Goal: Navigation & Orientation: Understand site structure

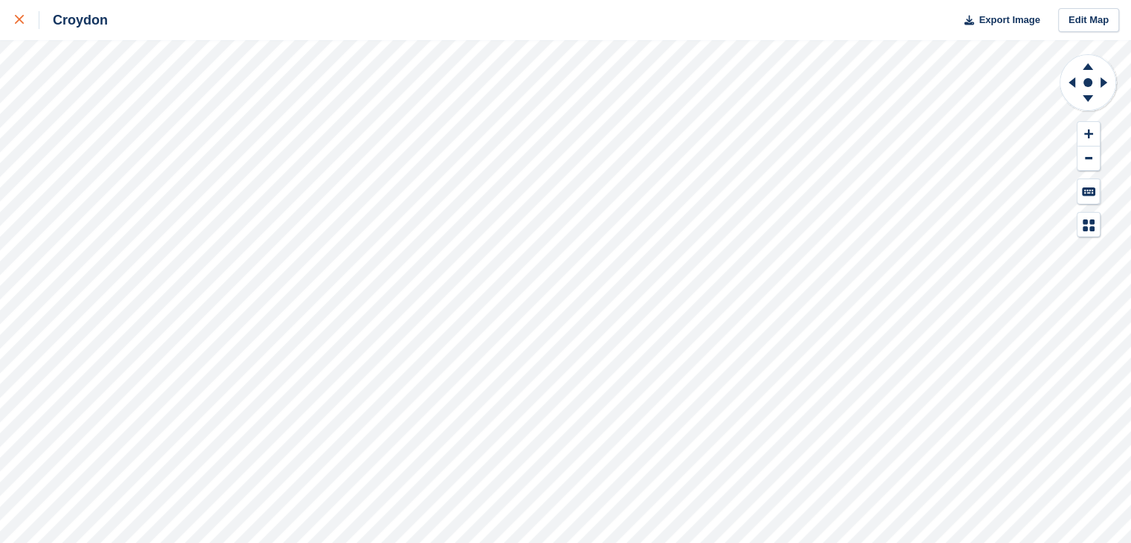
click at [18, 30] on link at bounding box center [19, 20] width 39 height 40
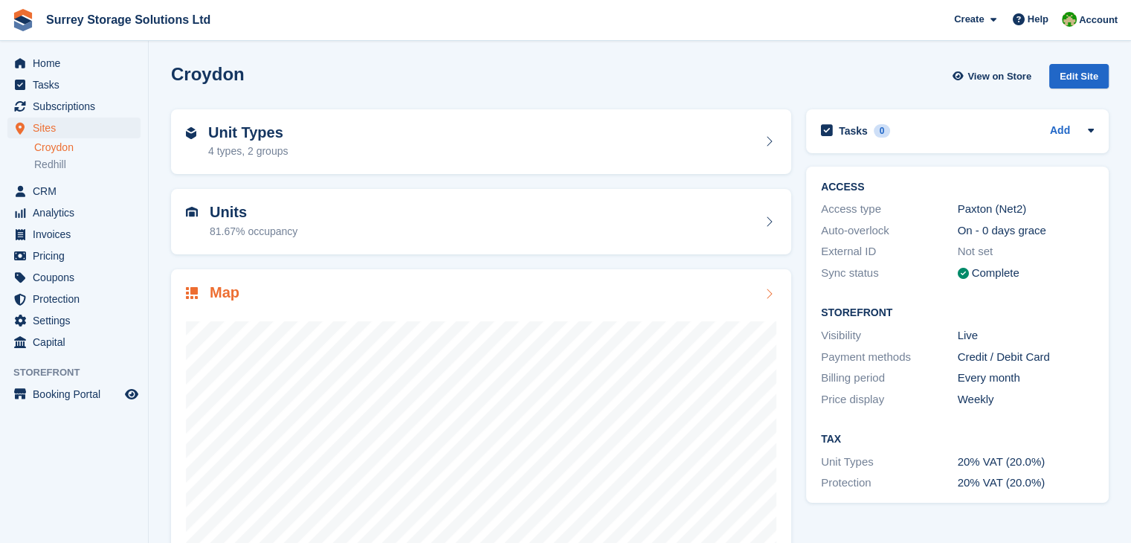
click at [433, 288] on div "Map" at bounding box center [481, 294] width 591 height 20
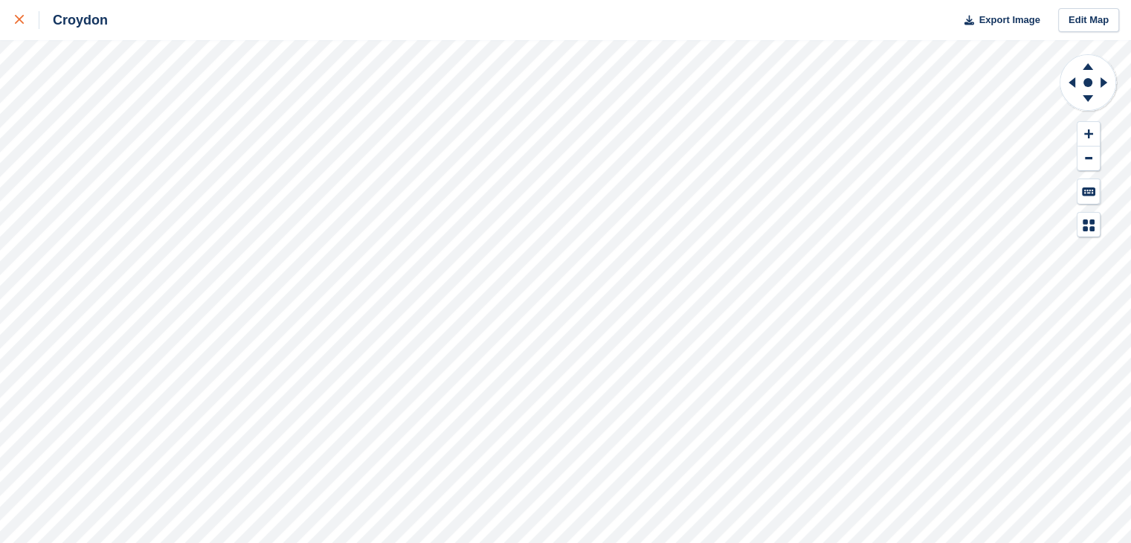
click at [18, 19] on icon at bounding box center [19, 19] width 9 height 9
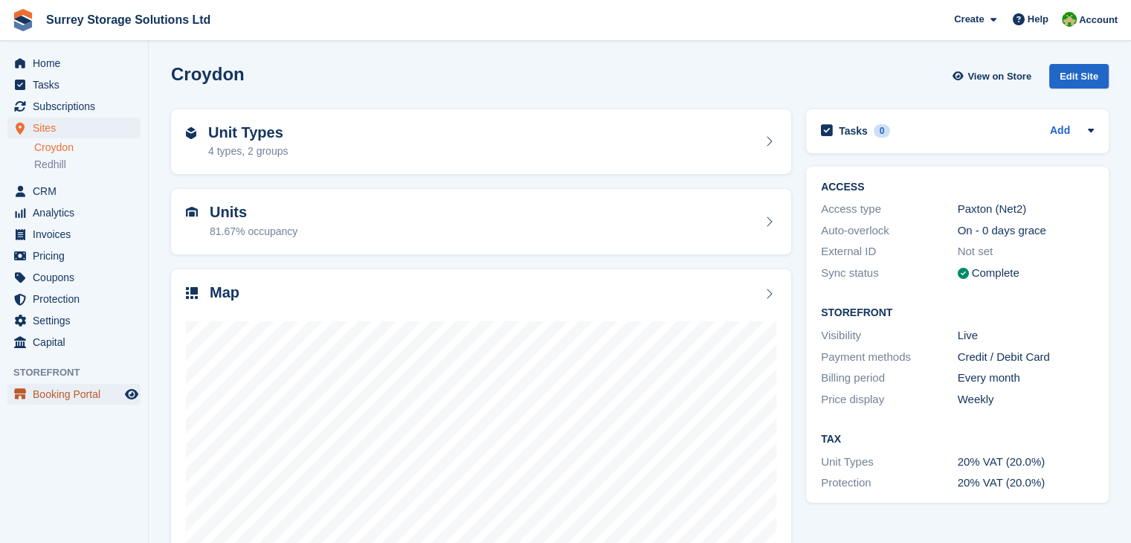
click at [75, 393] on span "Booking Portal" at bounding box center [77, 394] width 89 height 21
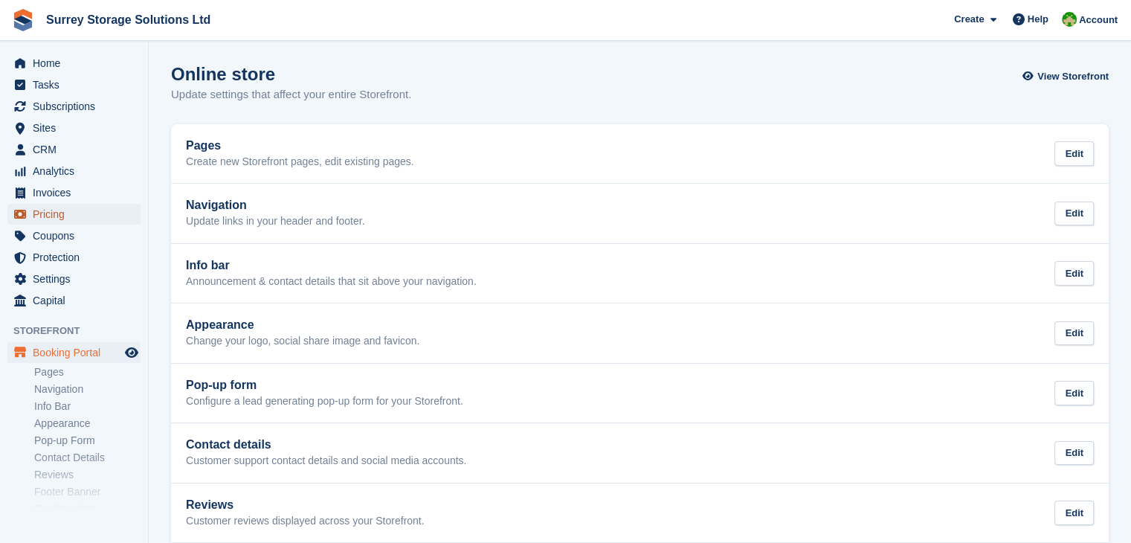
click at [98, 219] on span "Pricing" at bounding box center [77, 214] width 89 height 21
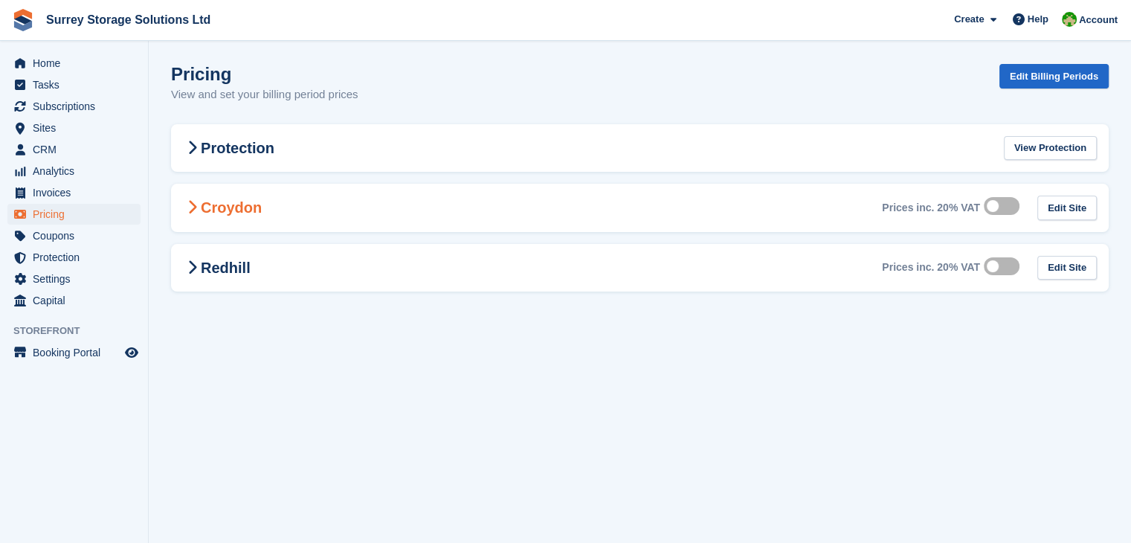
click at [265, 193] on div "Croydon Prices inc. 20% VAT Edit Site" at bounding box center [640, 208] width 938 height 48
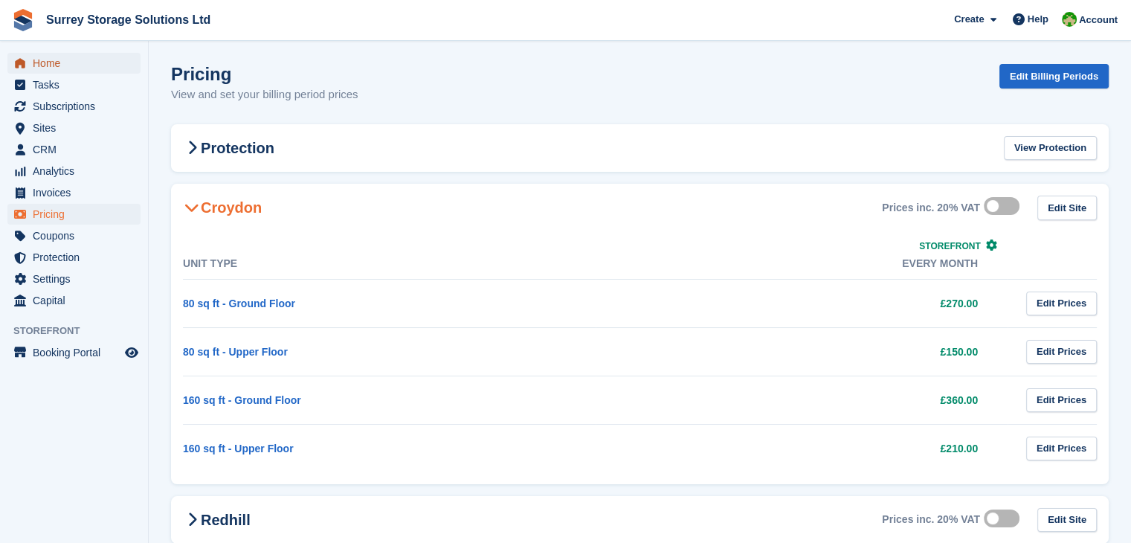
click at [75, 63] on span "Home" at bounding box center [77, 63] width 89 height 21
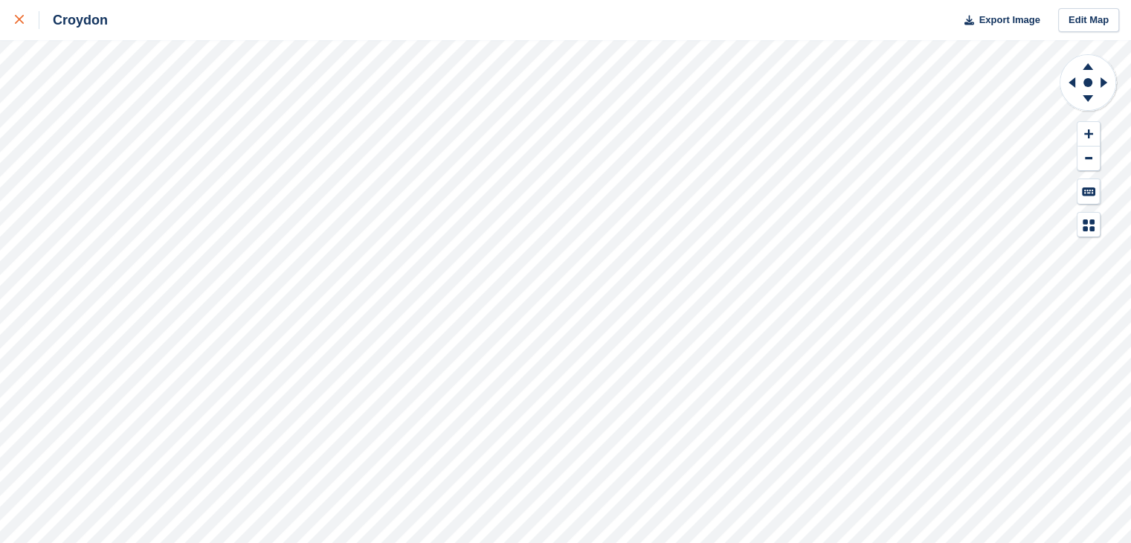
click at [19, 19] on icon at bounding box center [19, 19] width 9 height 9
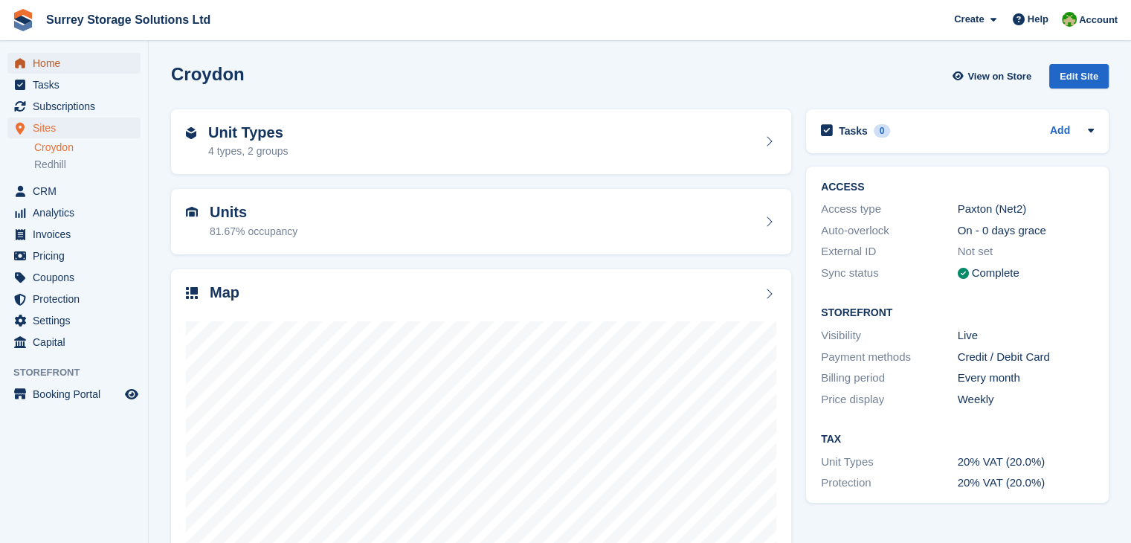
click at [120, 68] on span "Home" at bounding box center [77, 63] width 89 height 21
